Goal: Check status: Check status

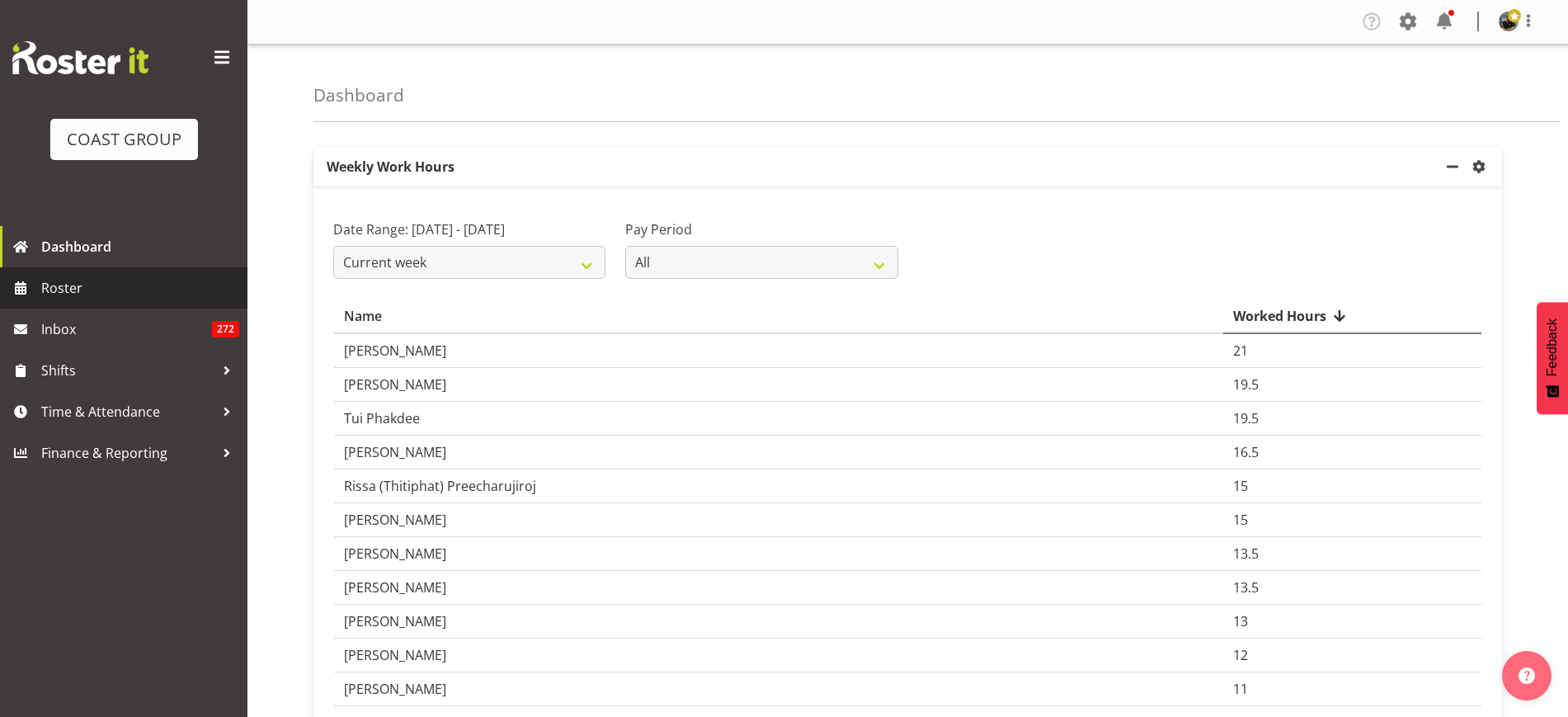
click at [84, 289] on span "Roster" at bounding box center [140, 288] width 198 height 25
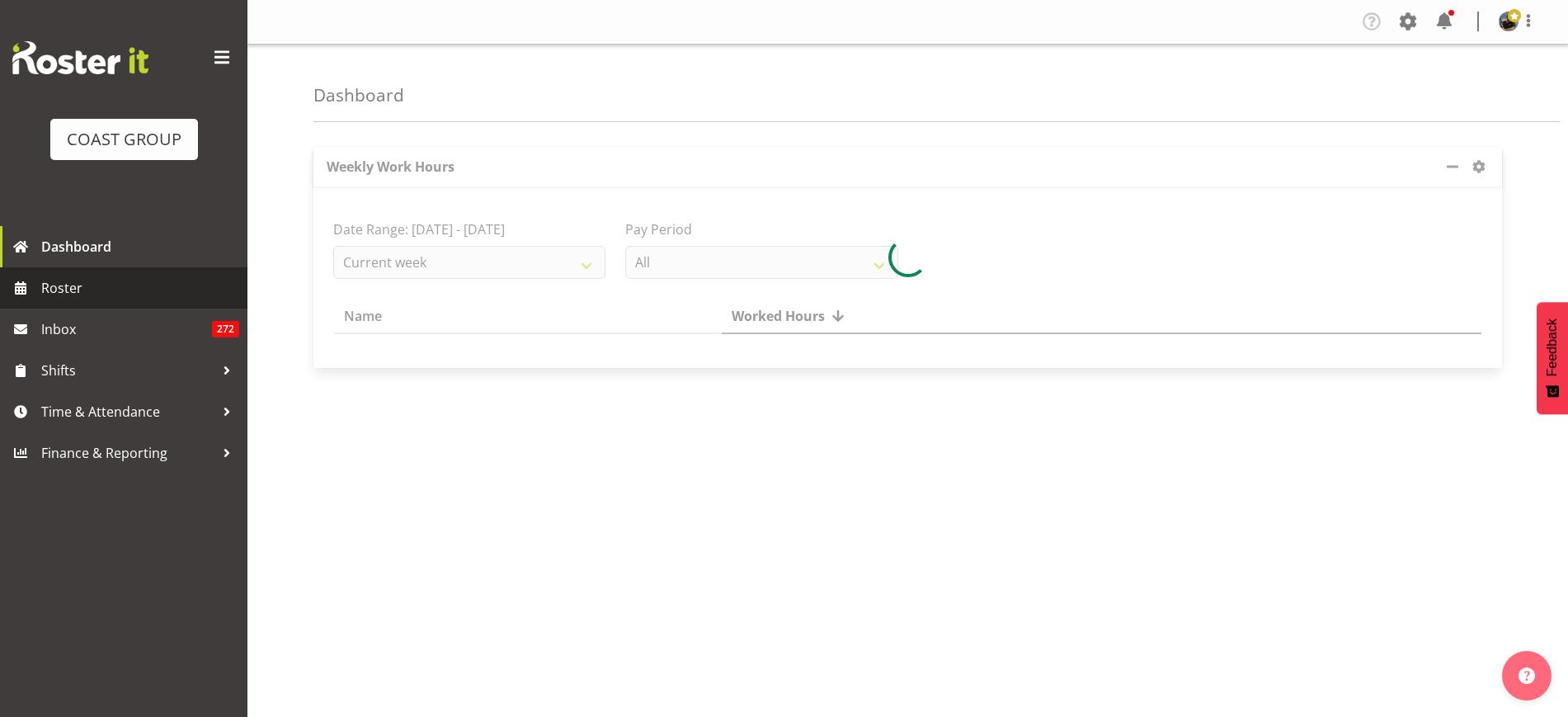
click at [99, 271] on link "Roster" at bounding box center [123, 287] width 247 height 41
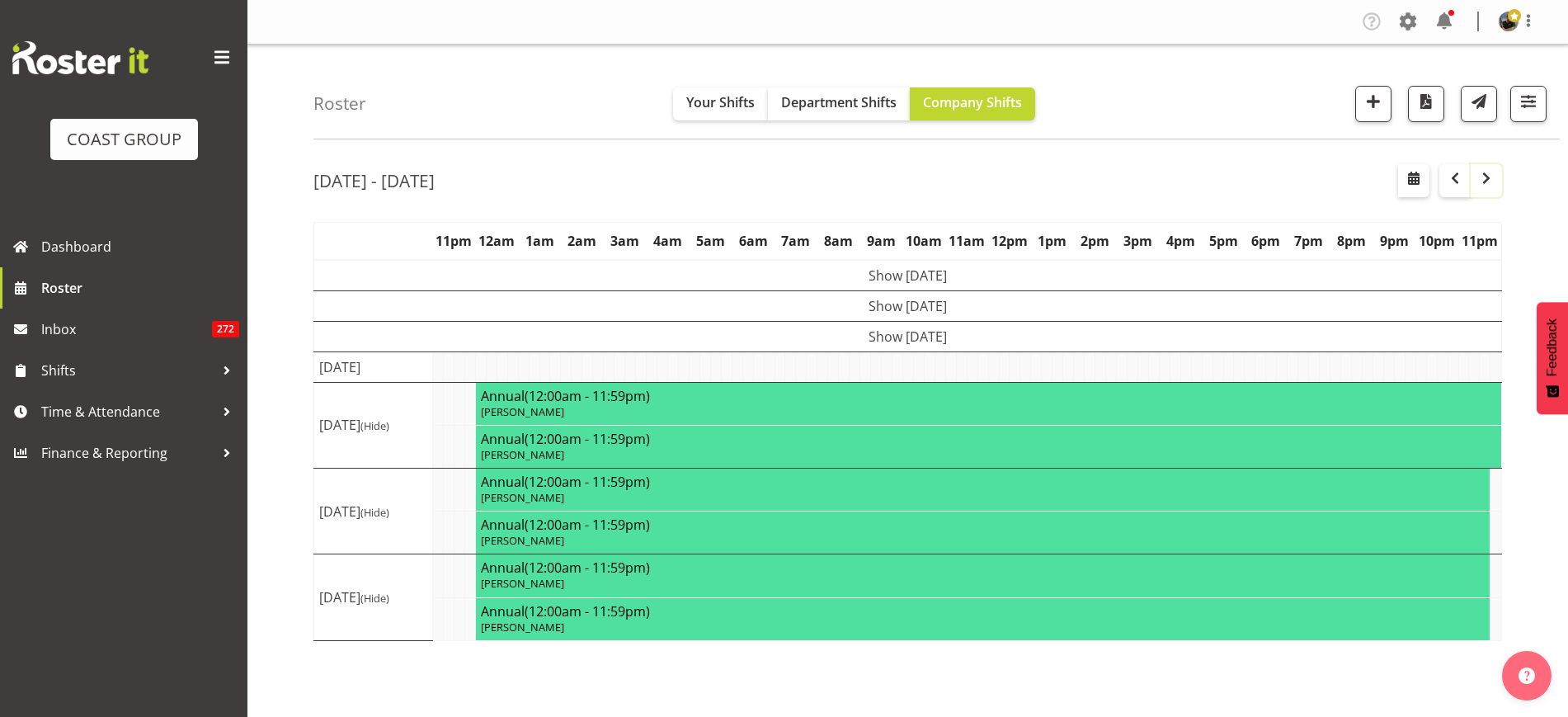
click at [1485, 179] on span "button" at bounding box center [1487, 178] width 20 height 20
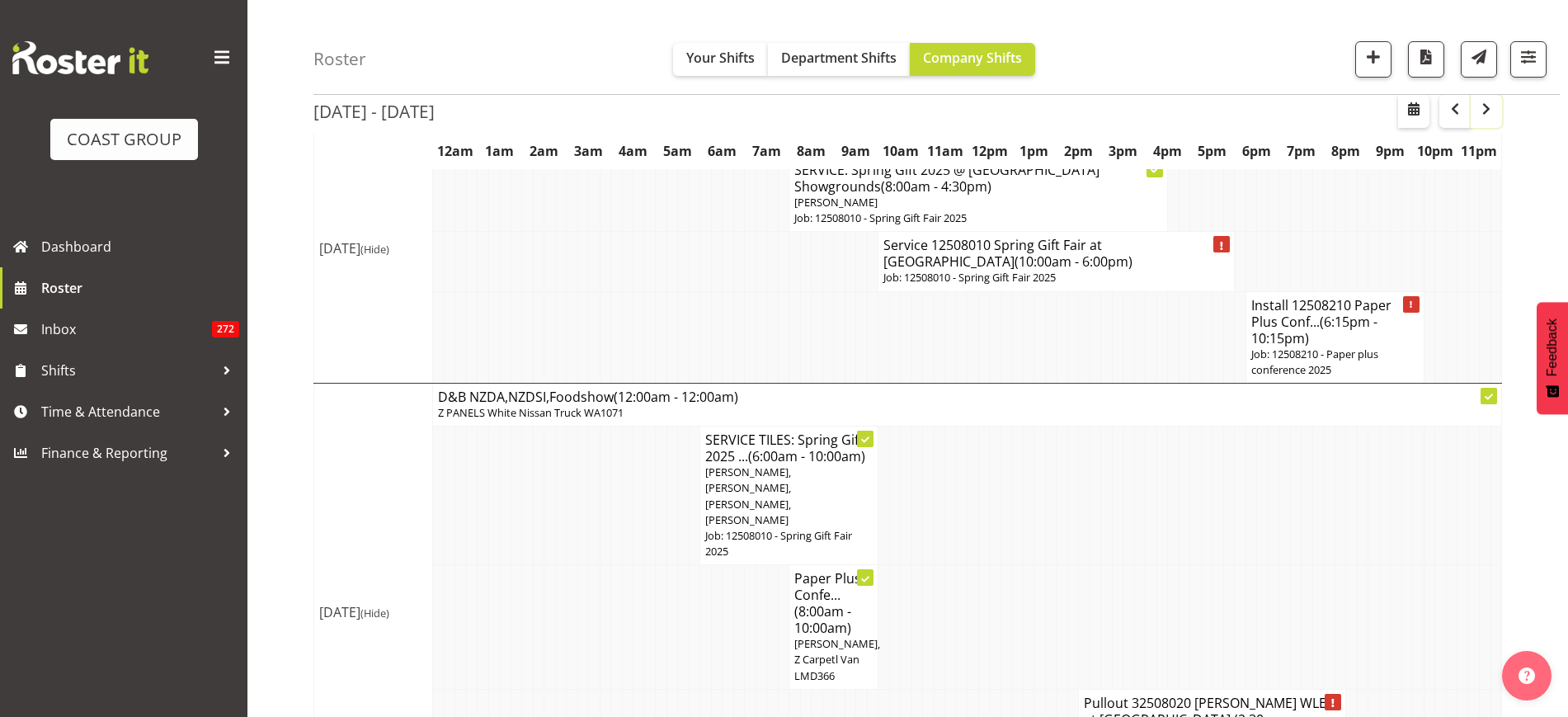
scroll to position [6671, 0]
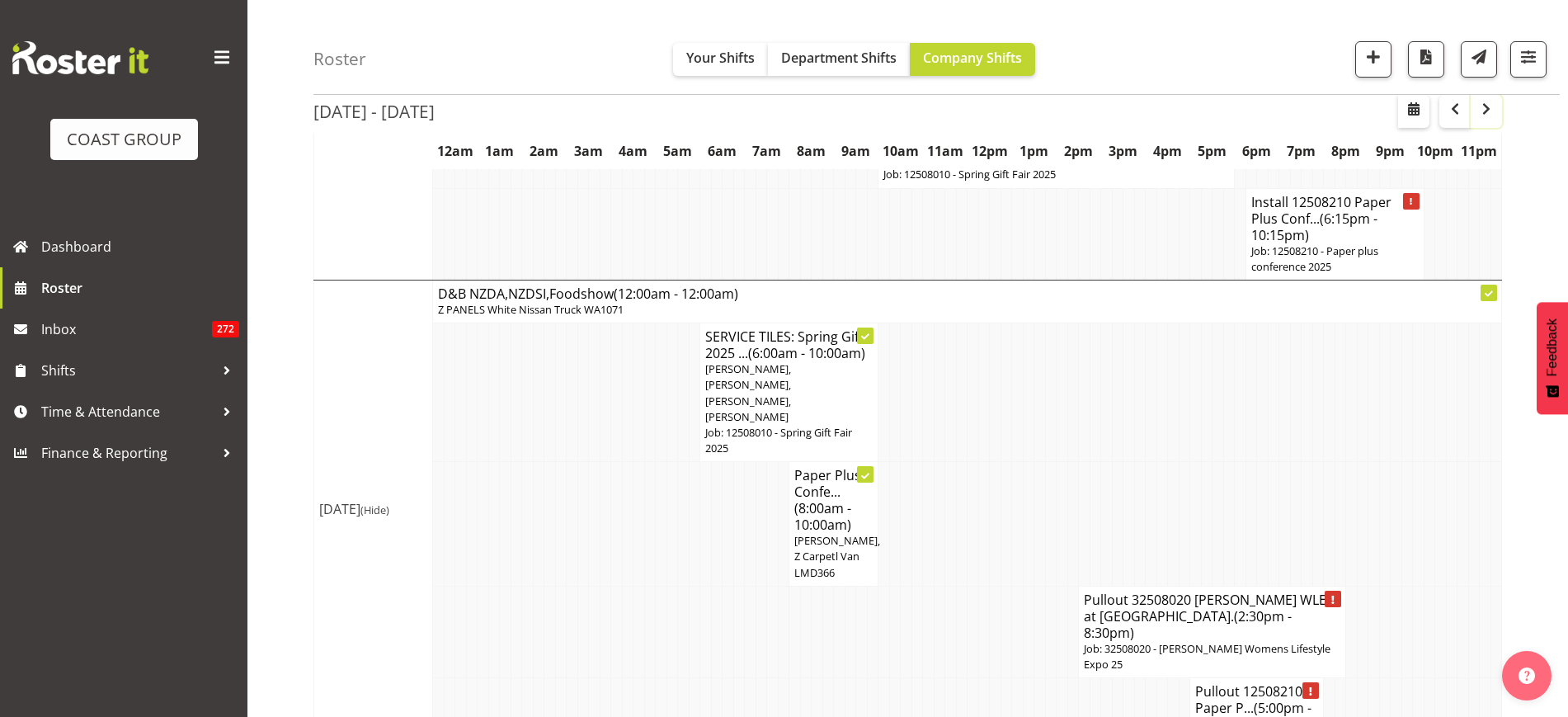
click at [1481, 118] on span "button" at bounding box center [1487, 109] width 20 height 20
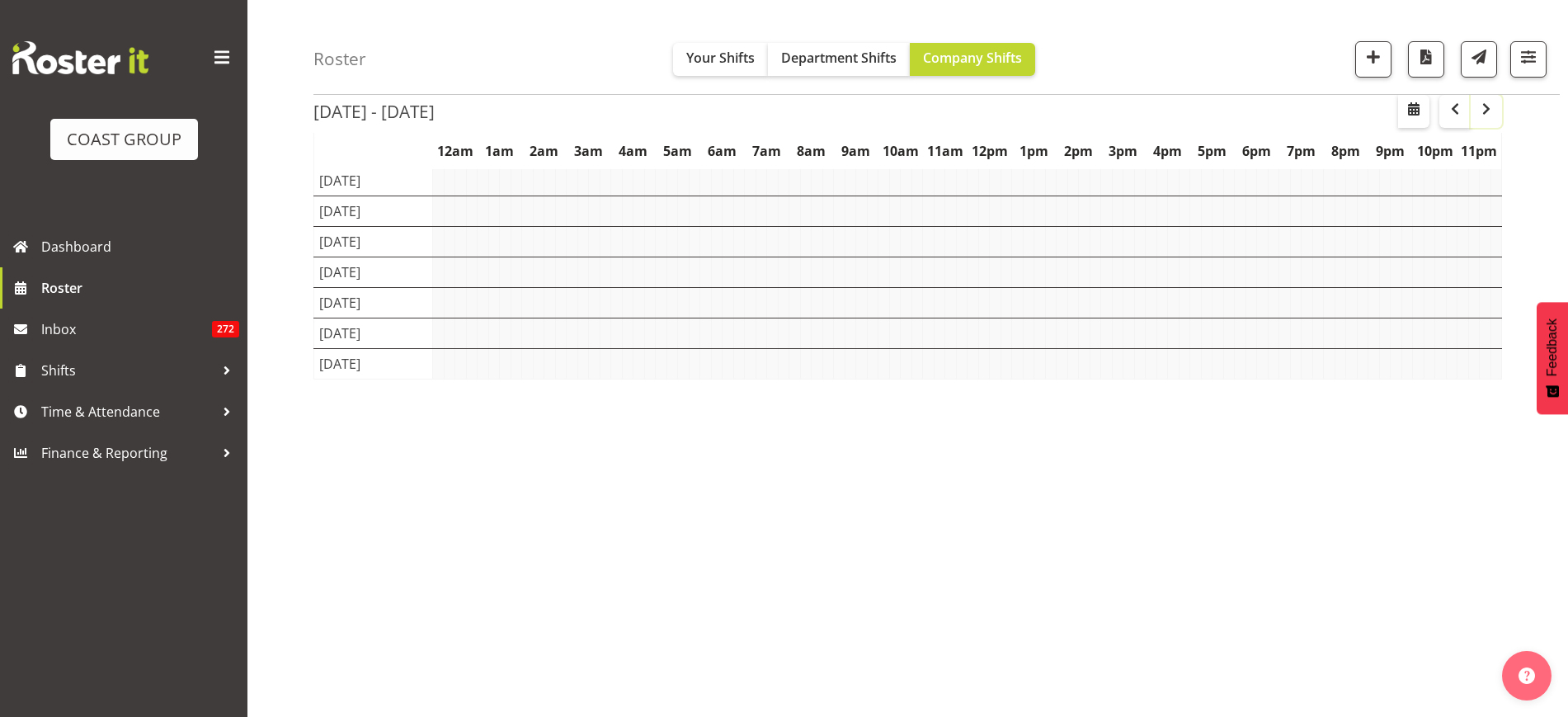
scroll to position [95, 0]
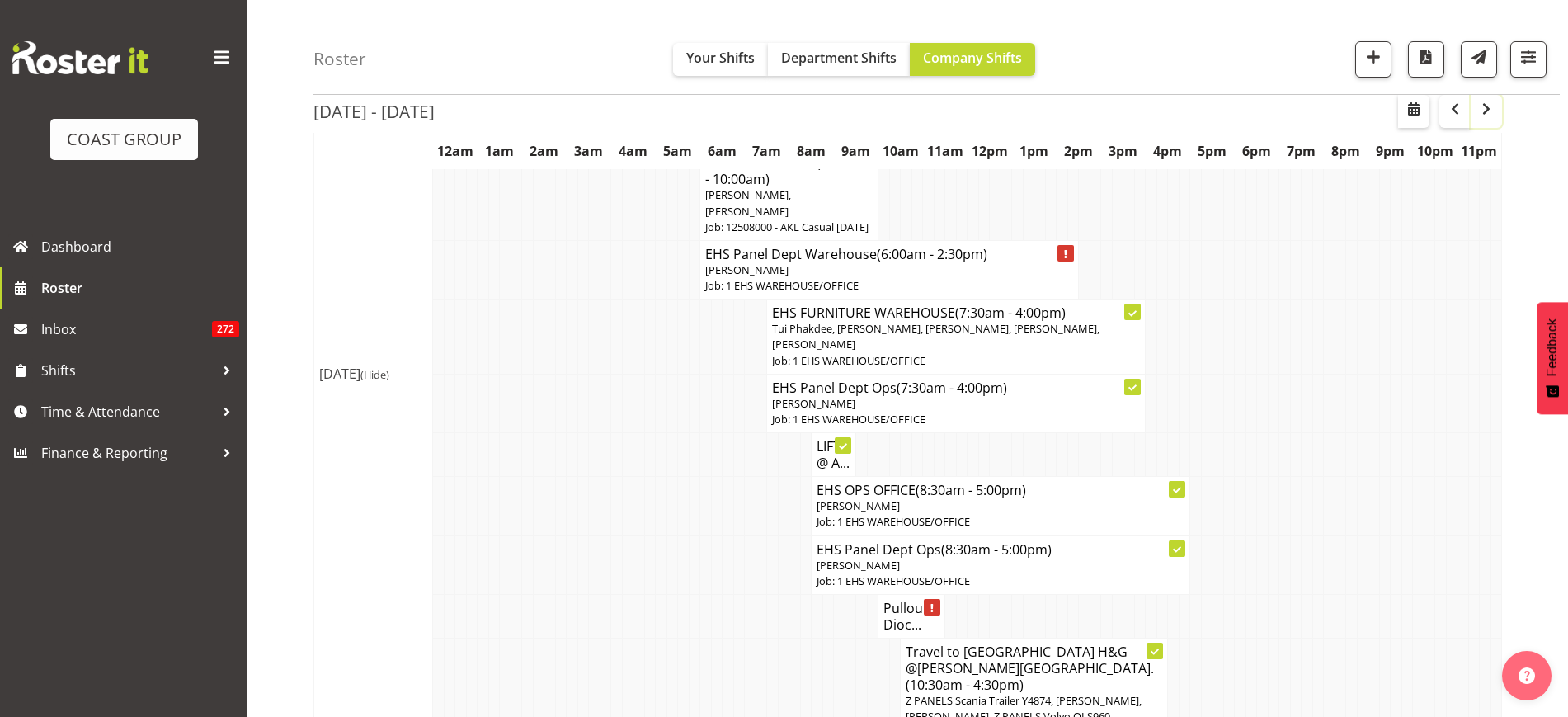
scroll to position [516, 0]
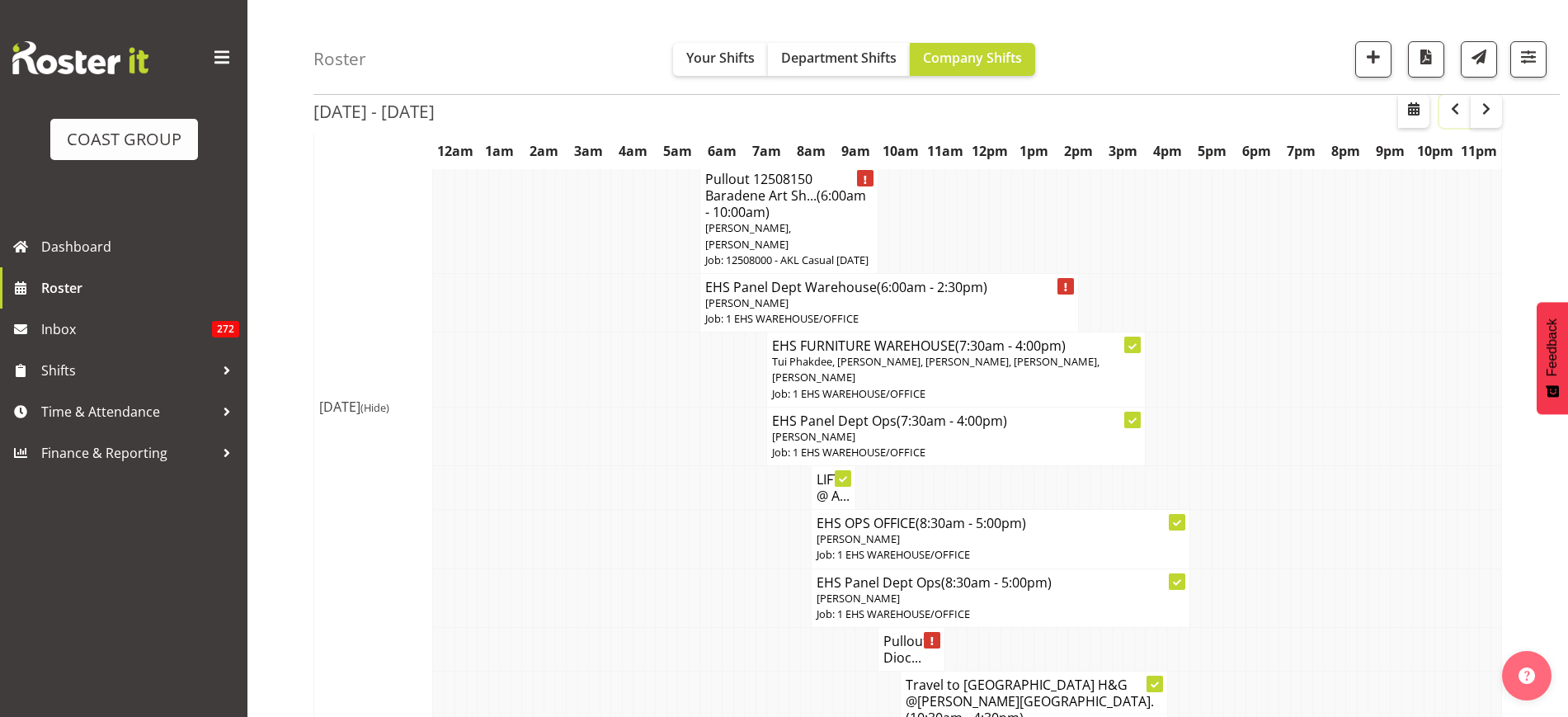
click at [1449, 118] on span "button" at bounding box center [1455, 109] width 20 height 20
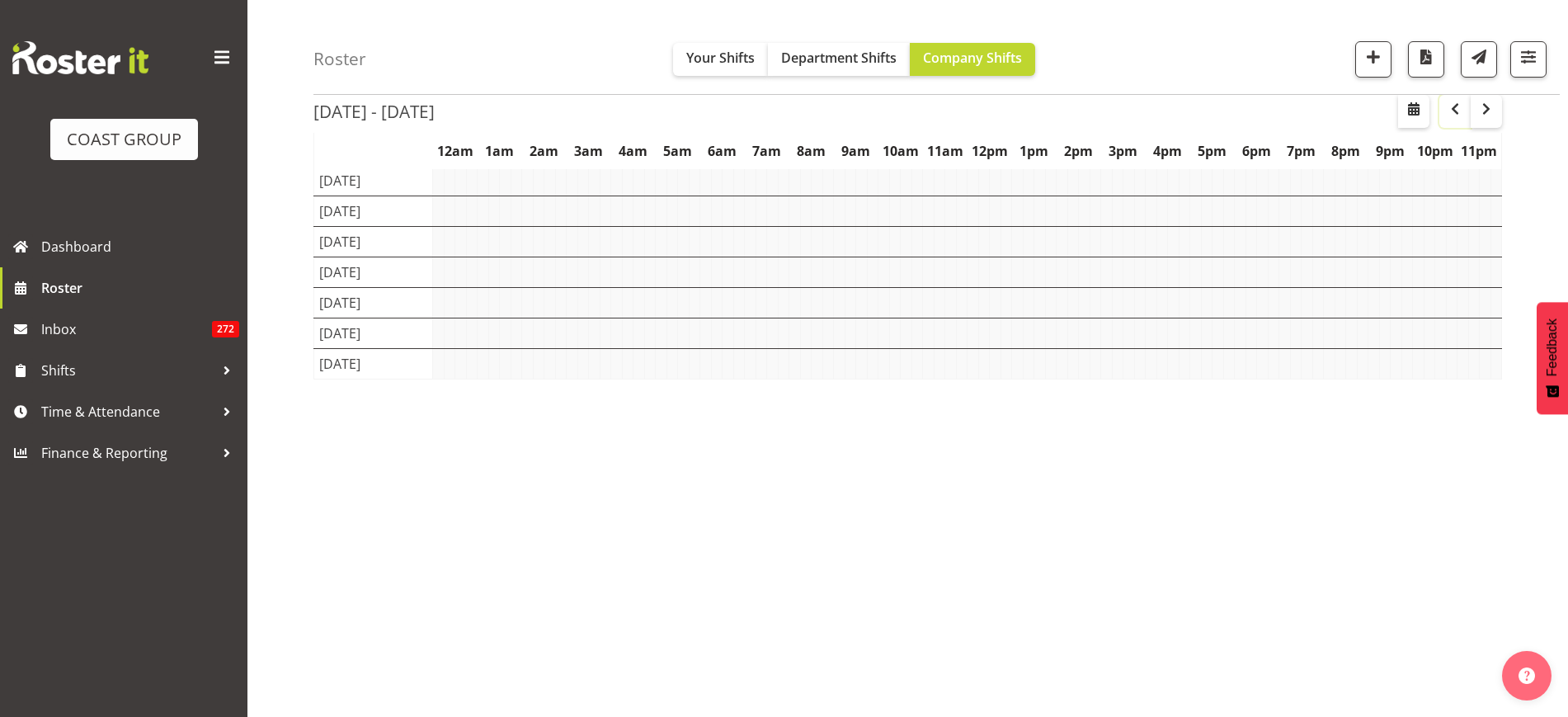
scroll to position [95, 0]
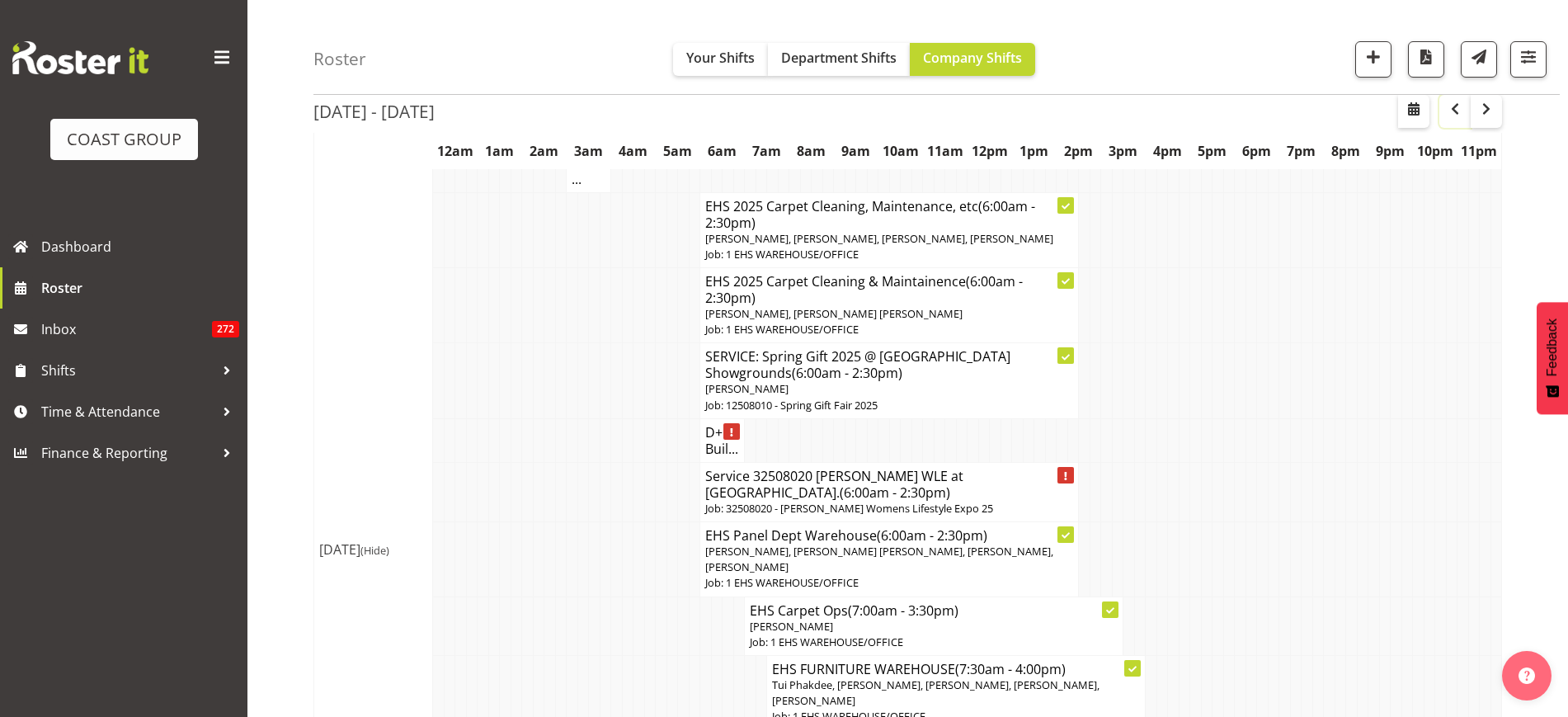
scroll to position [5774, 0]
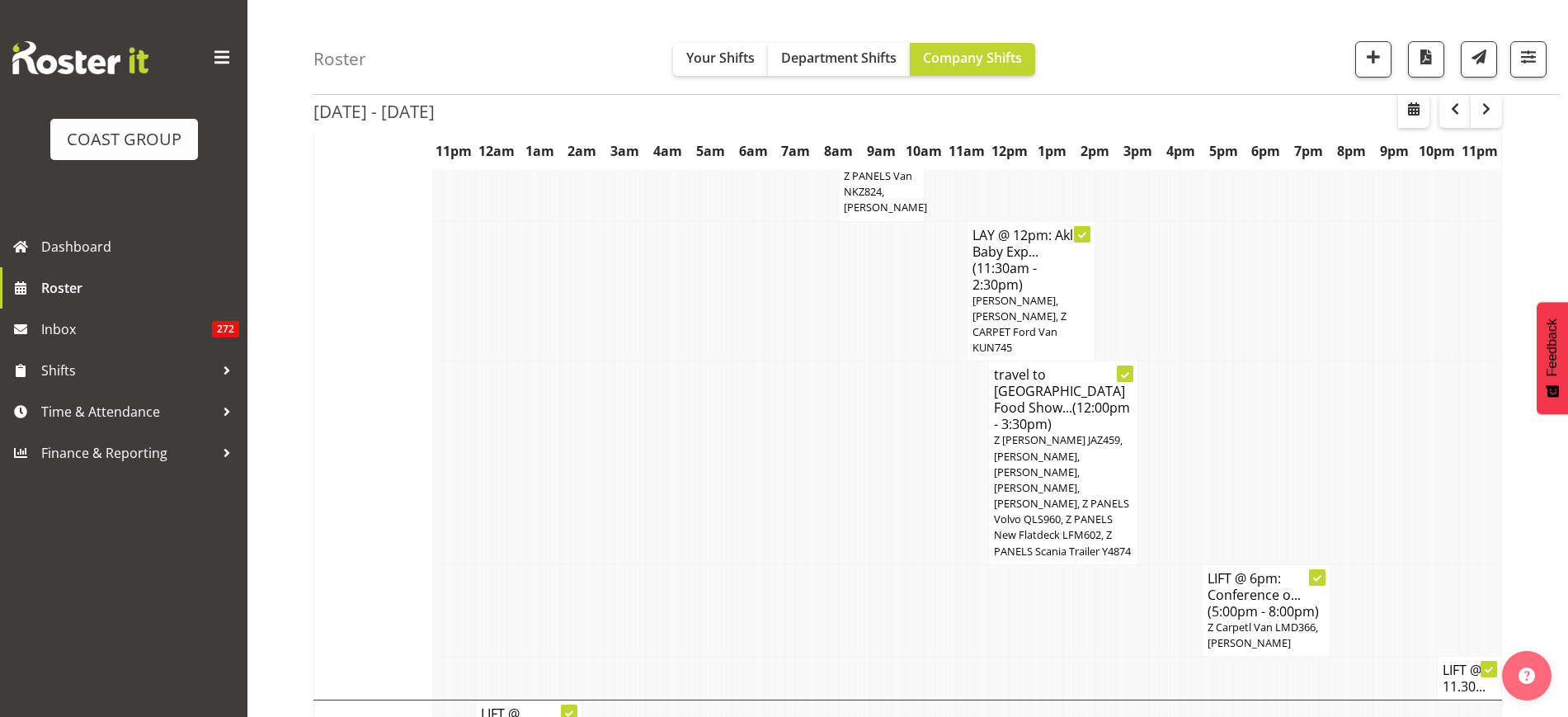
scroll to position [1444, 0]
